Goal: Task Accomplishment & Management: Complete application form

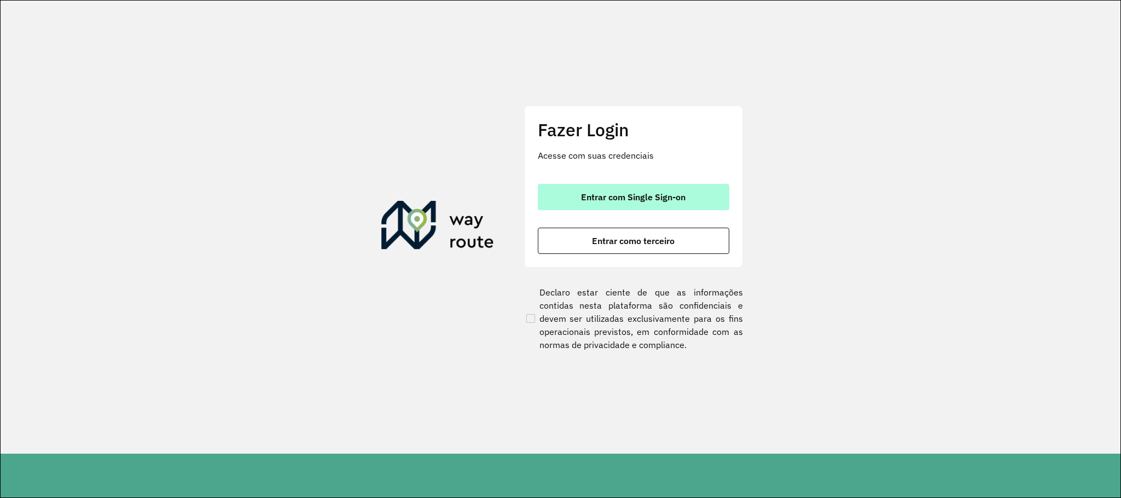
click at [663, 189] on button "Entrar com Single Sign-on" at bounding box center [633, 197] width 191 height 26
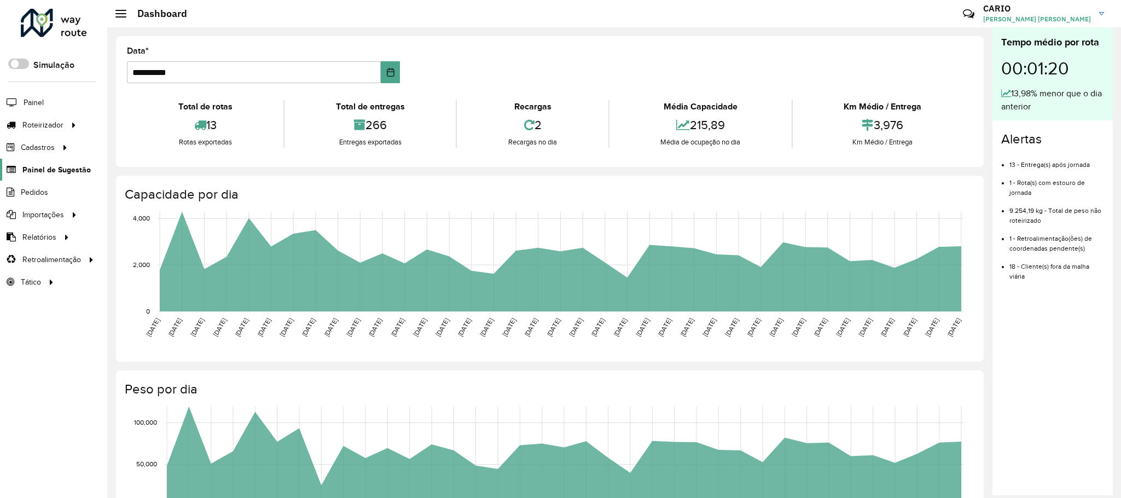
click at [48, 170] on span "Painel de Sugestão" at bounding box center [56, 169] width 68 height 11
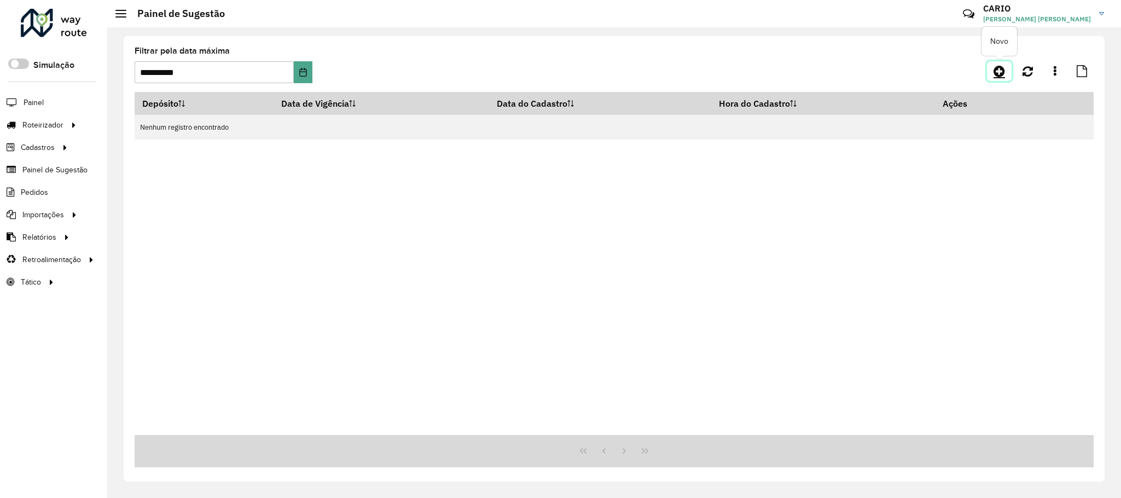
click at [1002, 71] on icon at bounding box center [998, 71] width 11 height 13
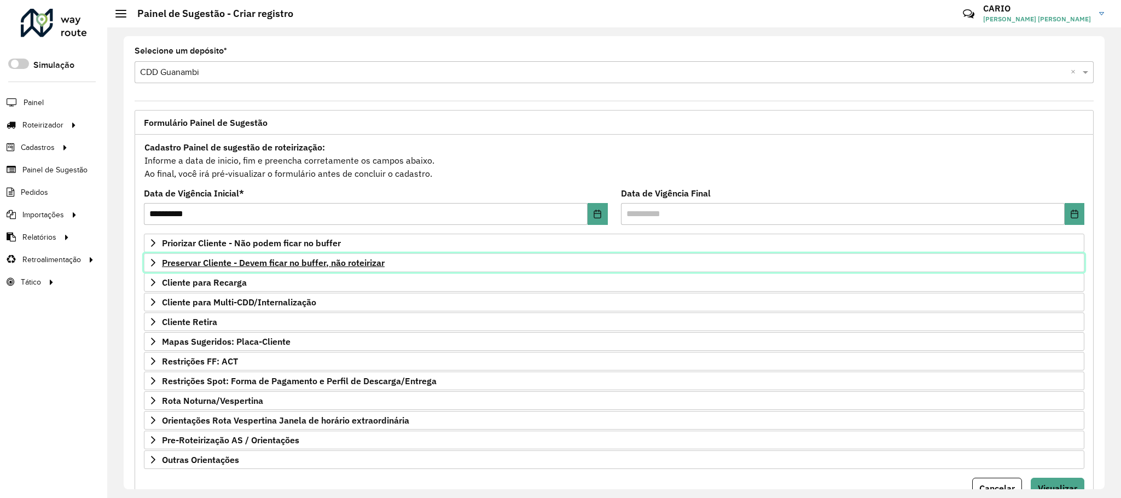
click at [232, 261] on span "Preservar Cliente - Devem ficar no buffer, não roteirizar" at bounding box center [273, 262] width 223 height 9
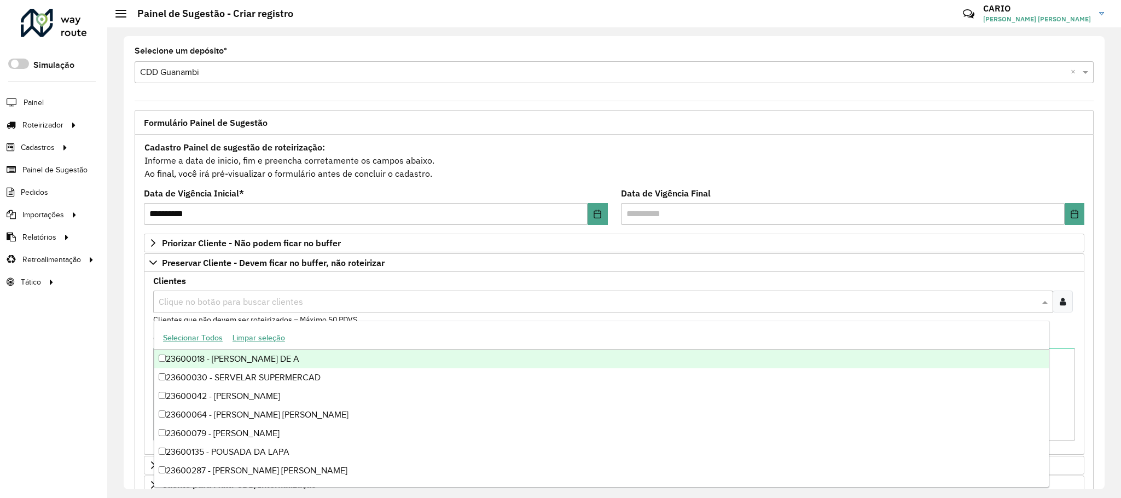
click at [196, 305] on input "text" at bounding box center [597, 301] width 883 height 13
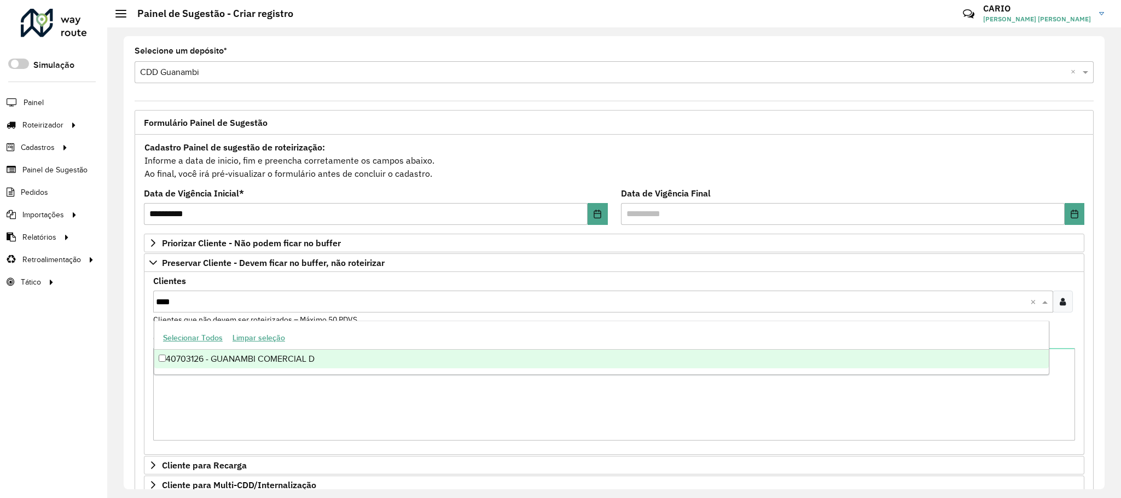
type input "****"
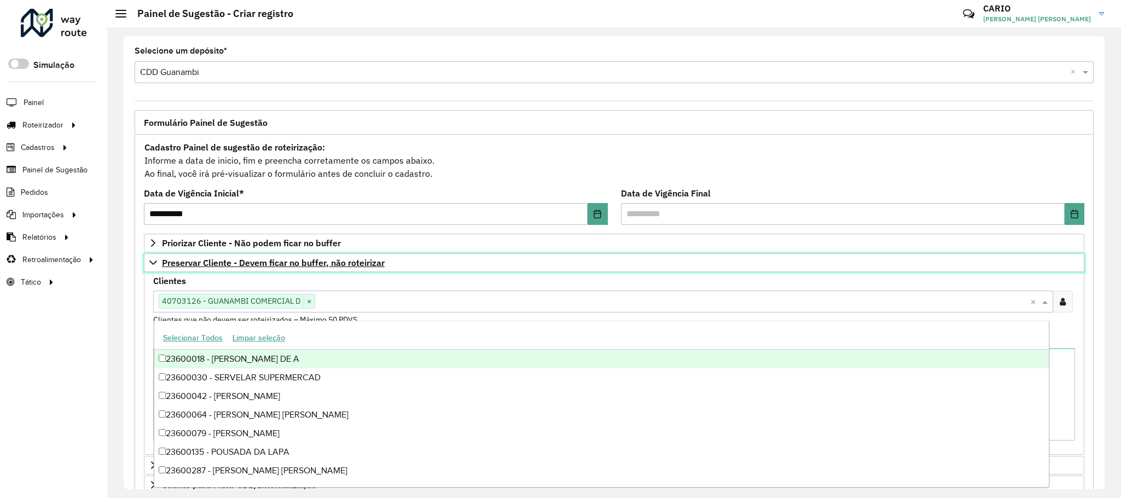
click at [188, 259] on span "Preservar Cliente - Devem ficar no buffer, não roteirizar" at bounding box center [273, 262] width 223 height 9
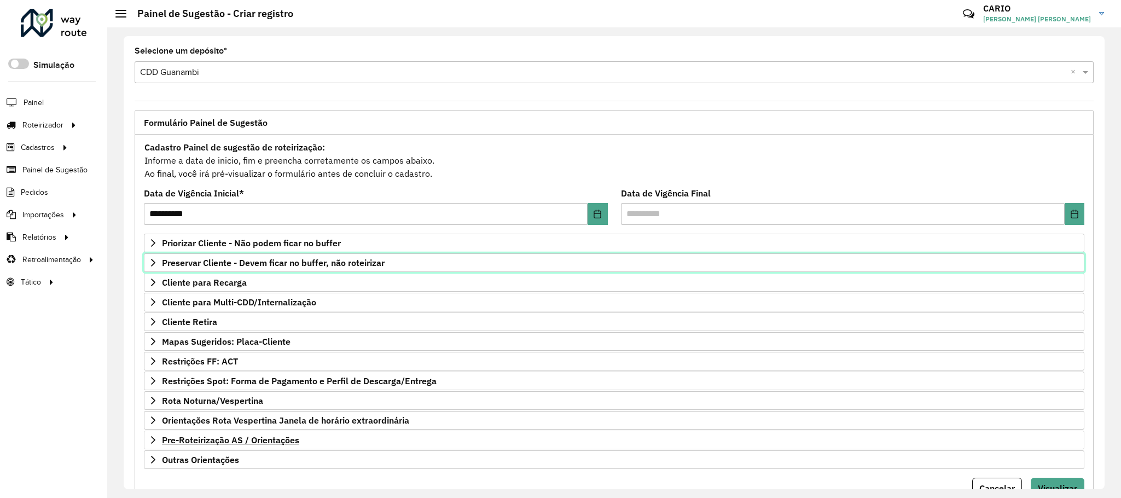
scroll to position [56, 0]
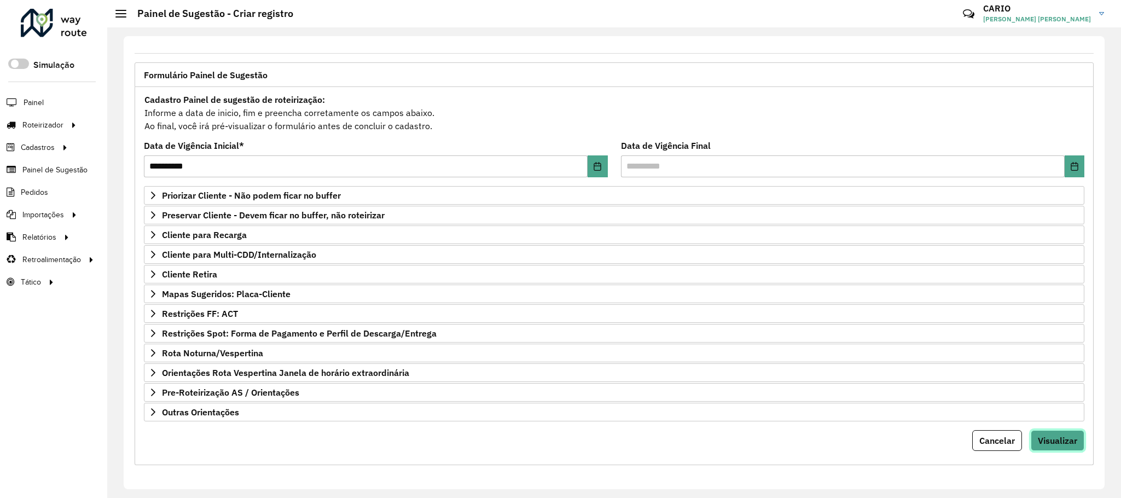
click at [1065, 440] on span "Visualizar" at bounding box center [1057, 440] width 39 height 11
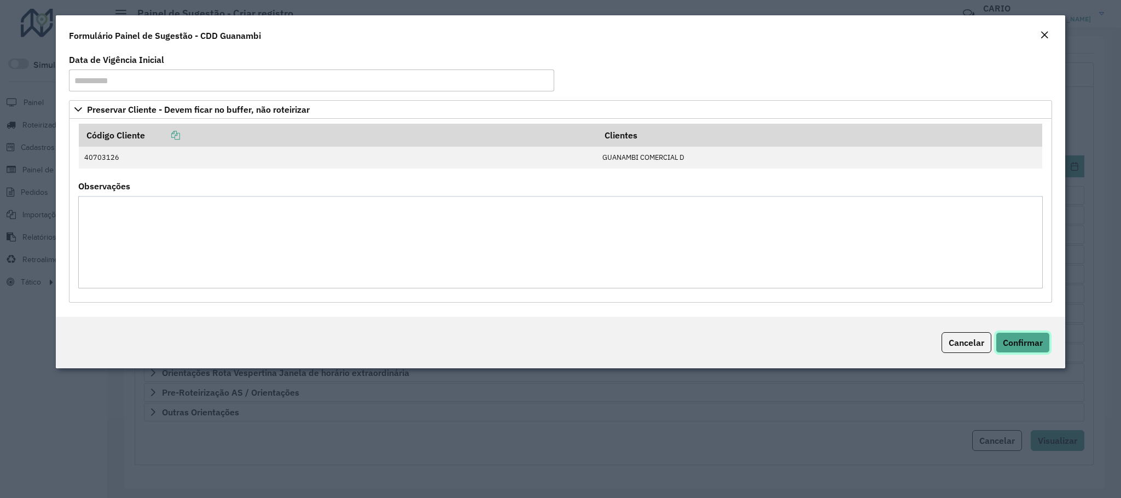
click at [1031, 353] on button "Confirmar" at bounding box center [1023, 342] width 54 height 21
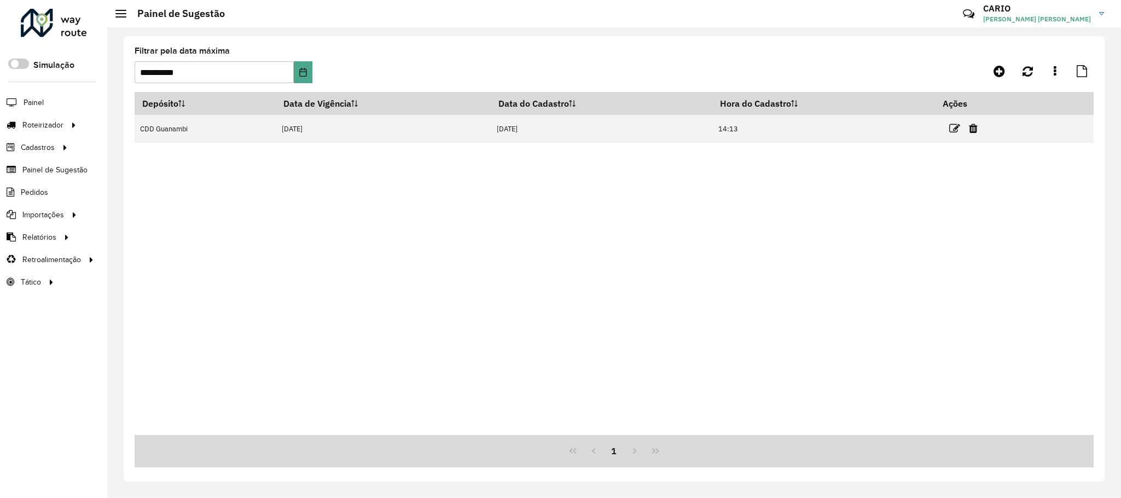
click at [44, 401] on div "Roteirizador AmbevTech Simulação Painel Roteirizador Entregas Vendas Cadastros …" at bounding box center [53, 249] width 107 height 498
